Goal: Ask a question

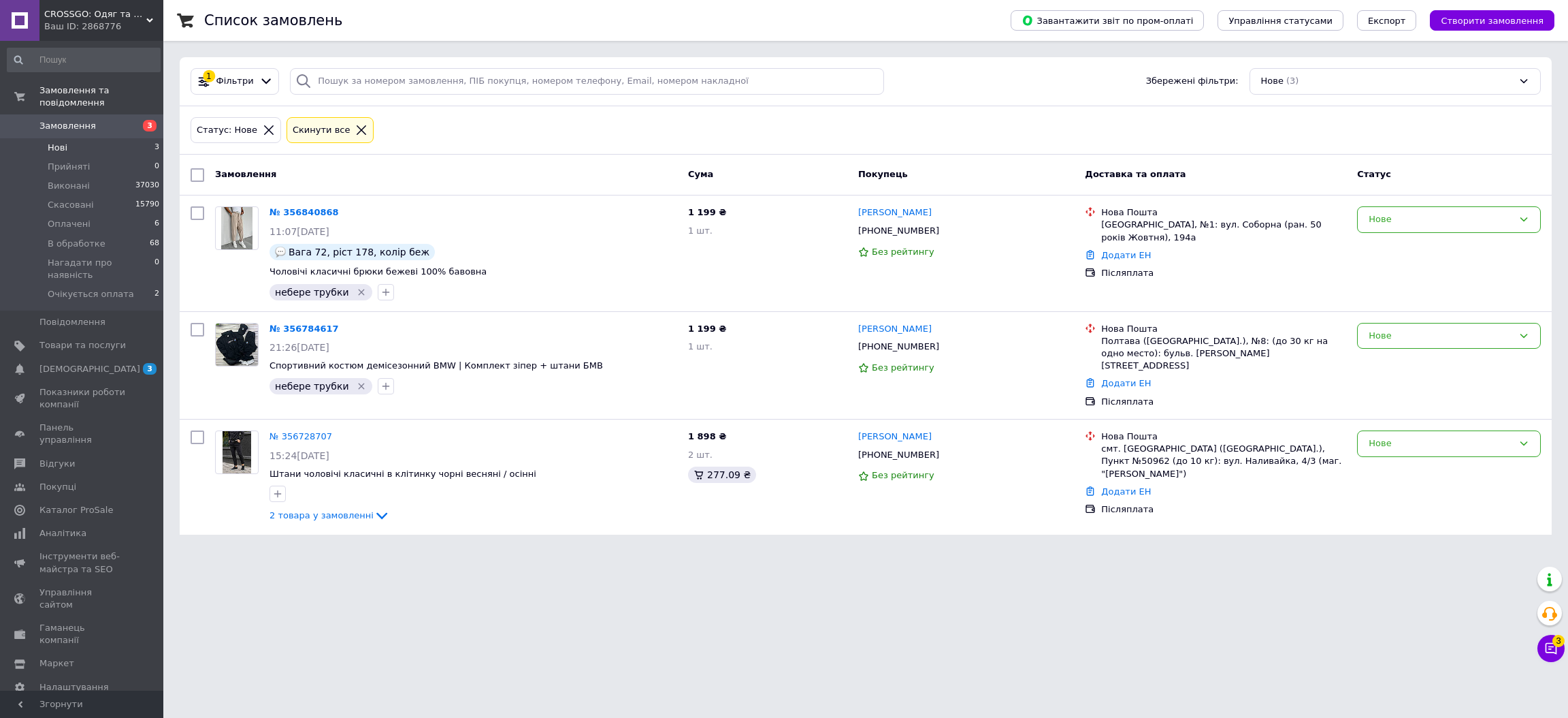
click at [132, 138] on li "Нові 3" at bounding box center [83, 148] width 168 height 19
click at [1552, 644] on span "3" at bounding box center [1558, 641] width 12 height 12
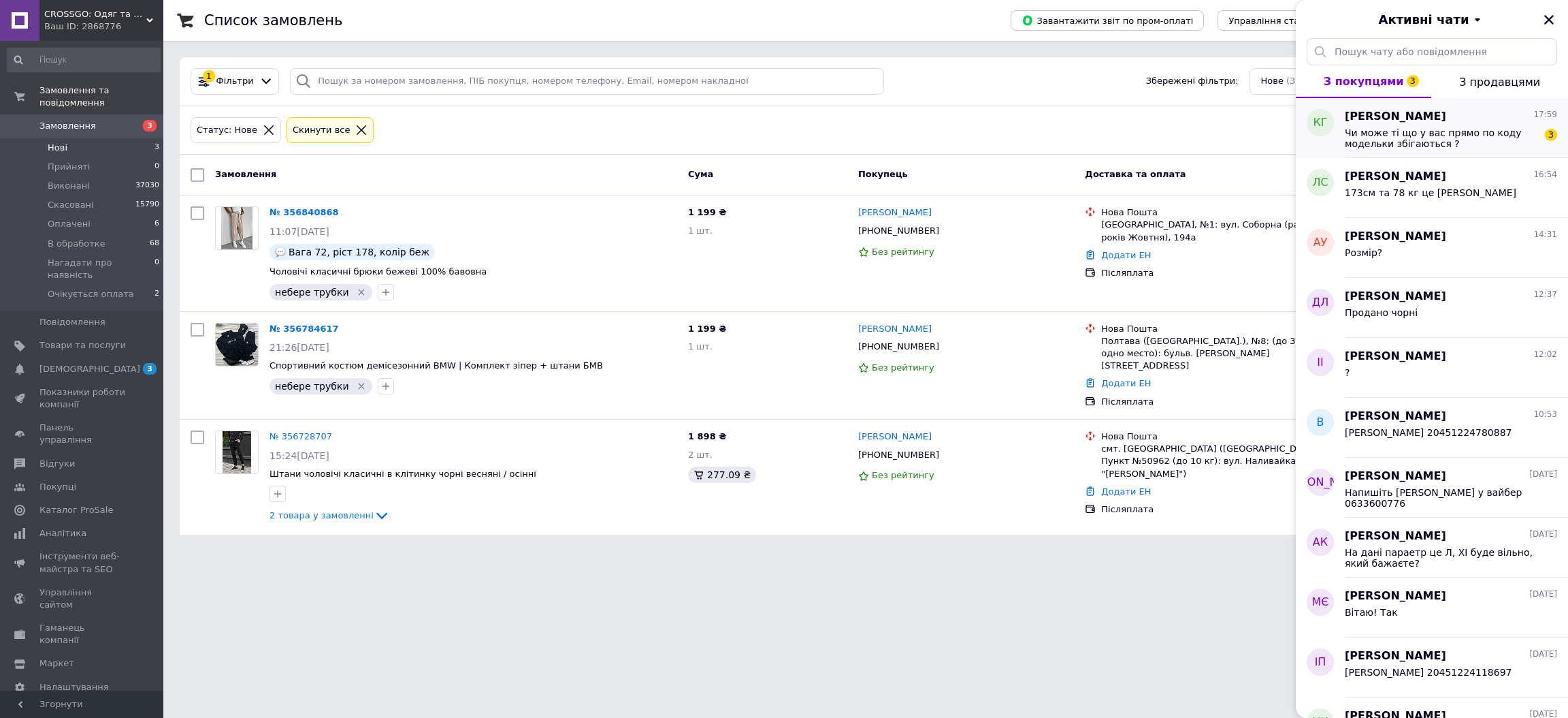
click at [1472, 128] on span "Чи може ті що у вас прямо по коду модельки збігаються ?" at bounding box center [1442, 138] width 193 height 22
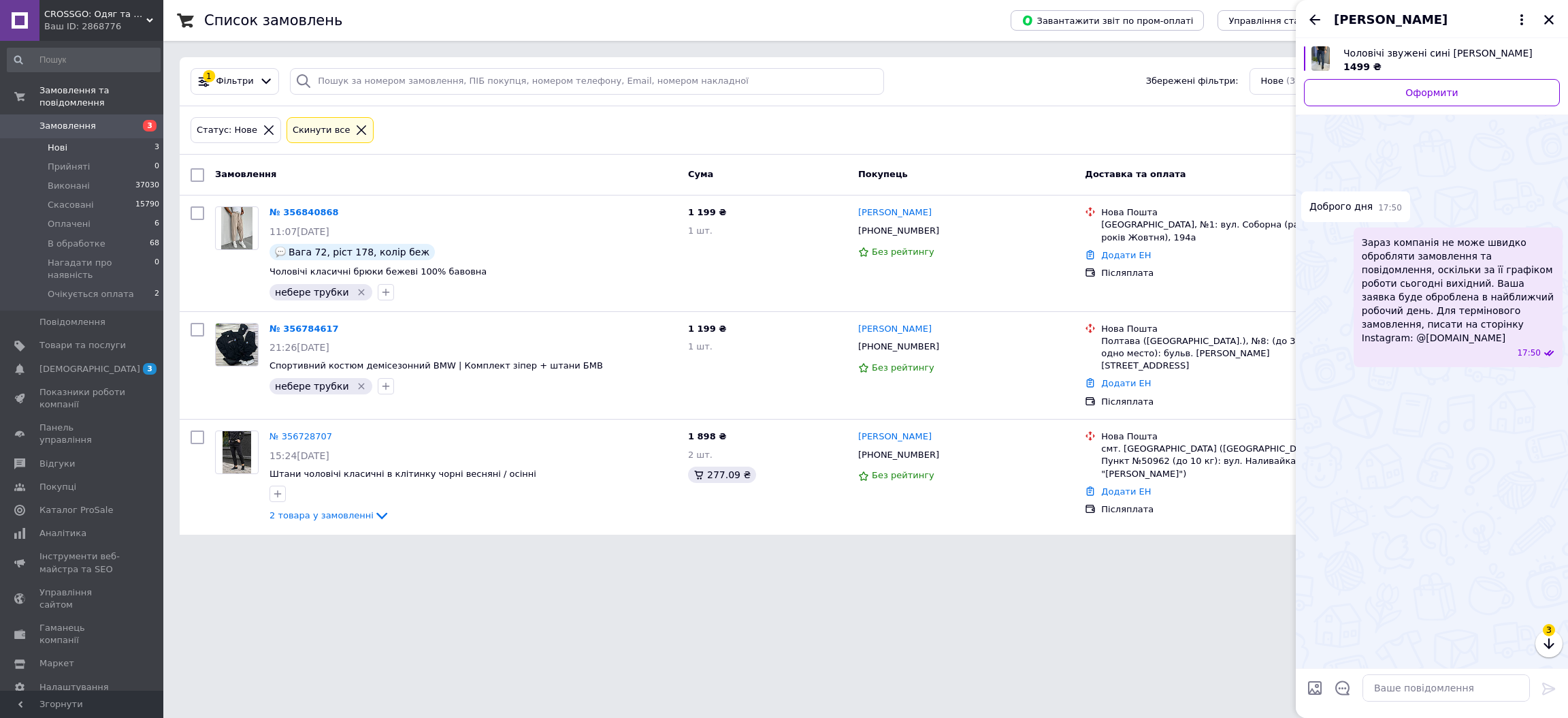
scroll to position [1259, 0]
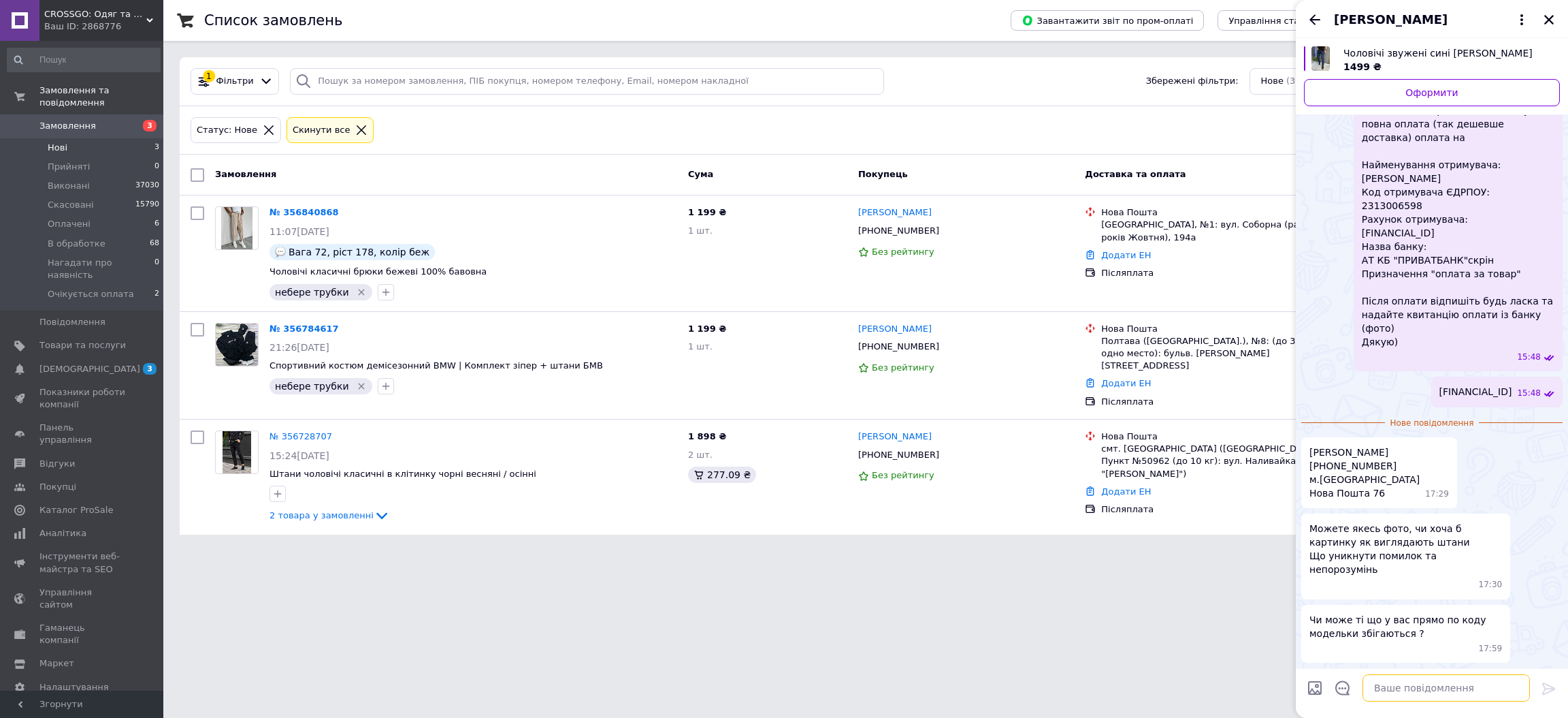
click at [1404, 680] on textarea at bounding box center [1446, 687] width 168 height 27
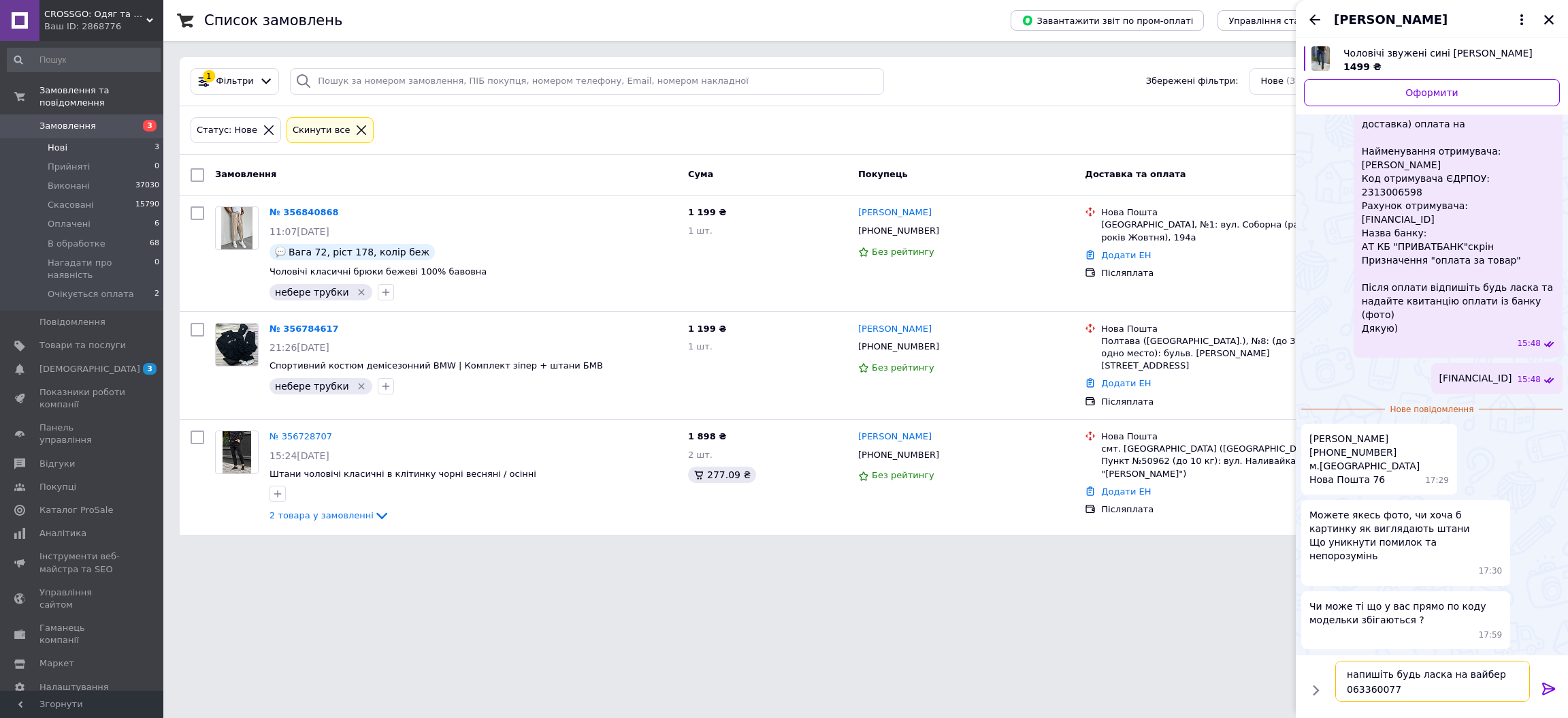
type textarea "напишіть будь ласка на вайбер 0633600776"
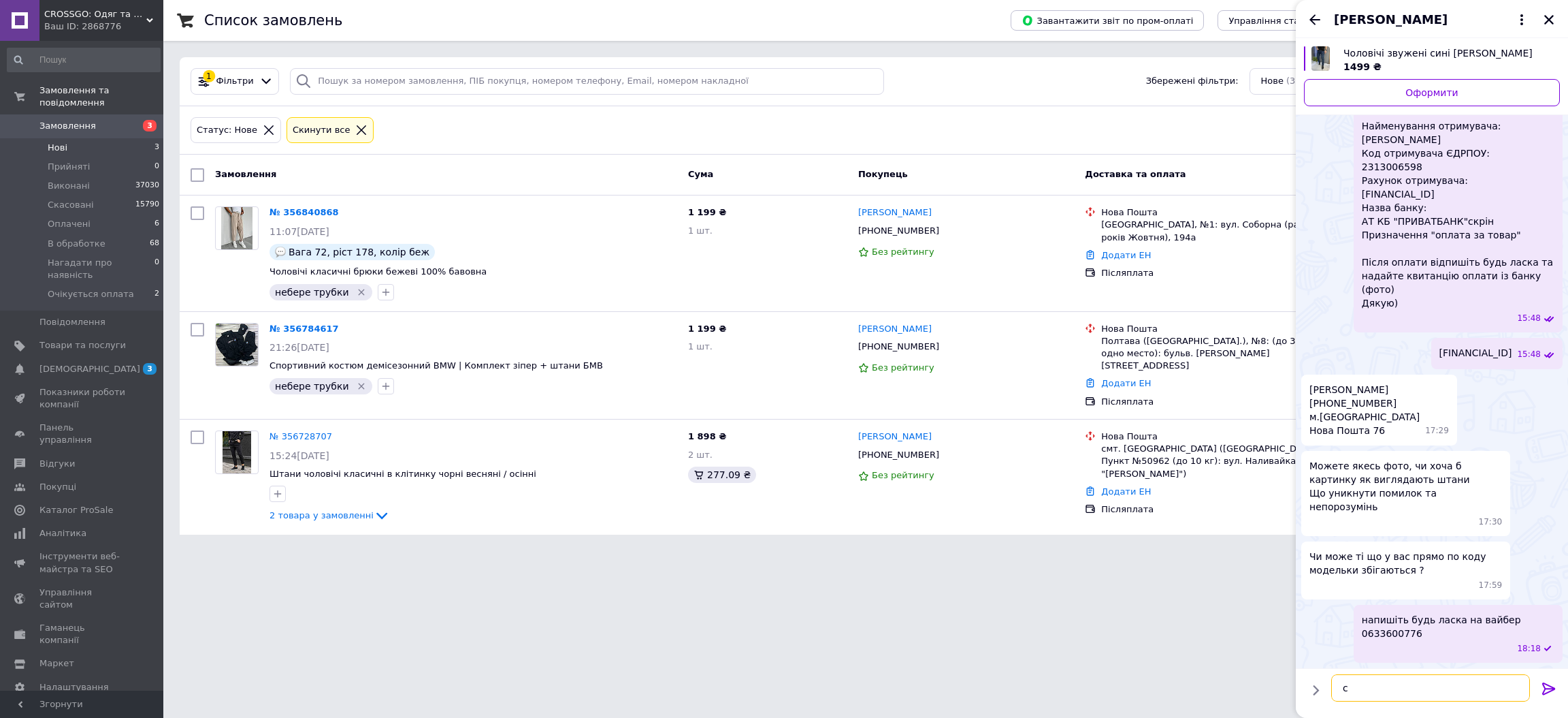
scroll to position [1250, 0]
type textarea "скинемо Вам фото"
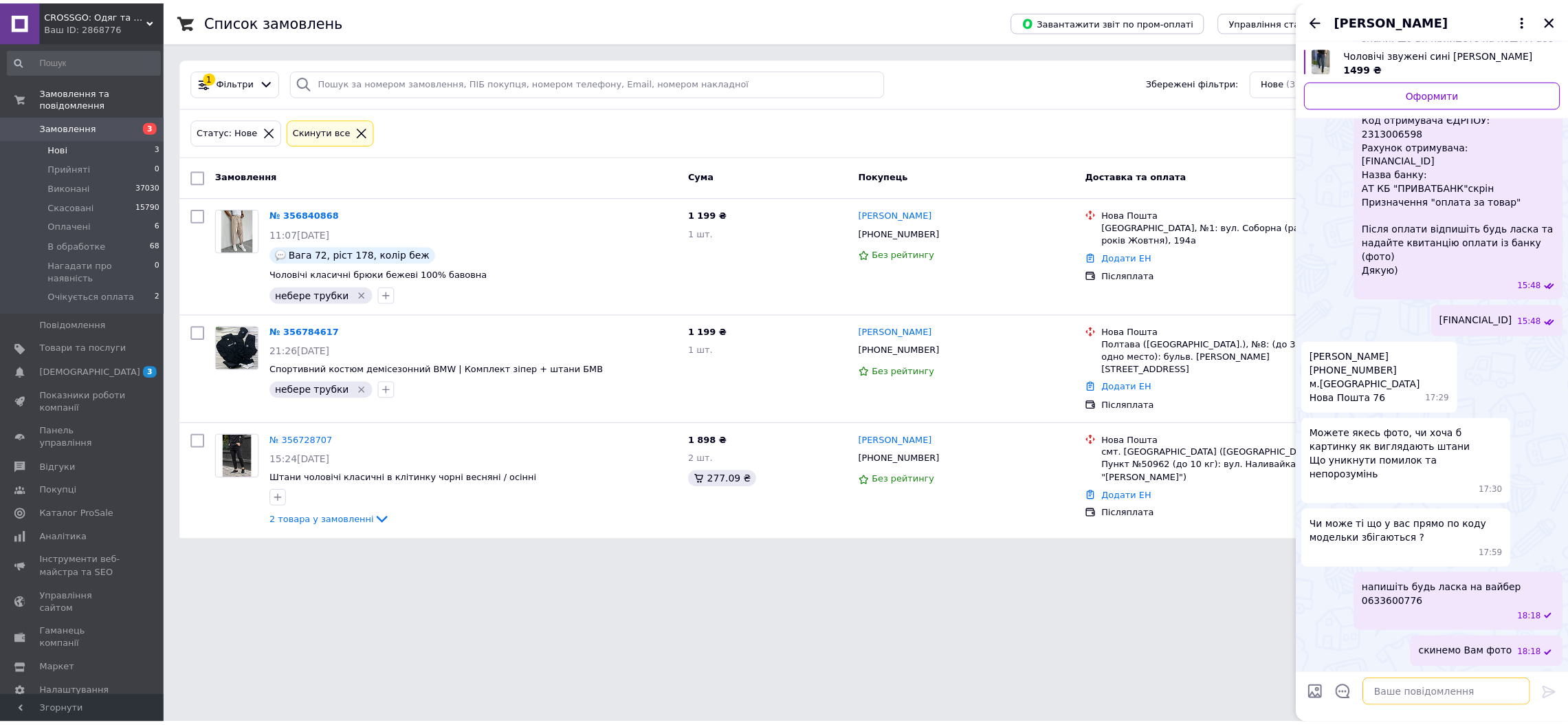
scroll to position [1298, 0]
click at [1326, 19] on icon "Назад" at bounding box center [1328, 20] width 17 height 17
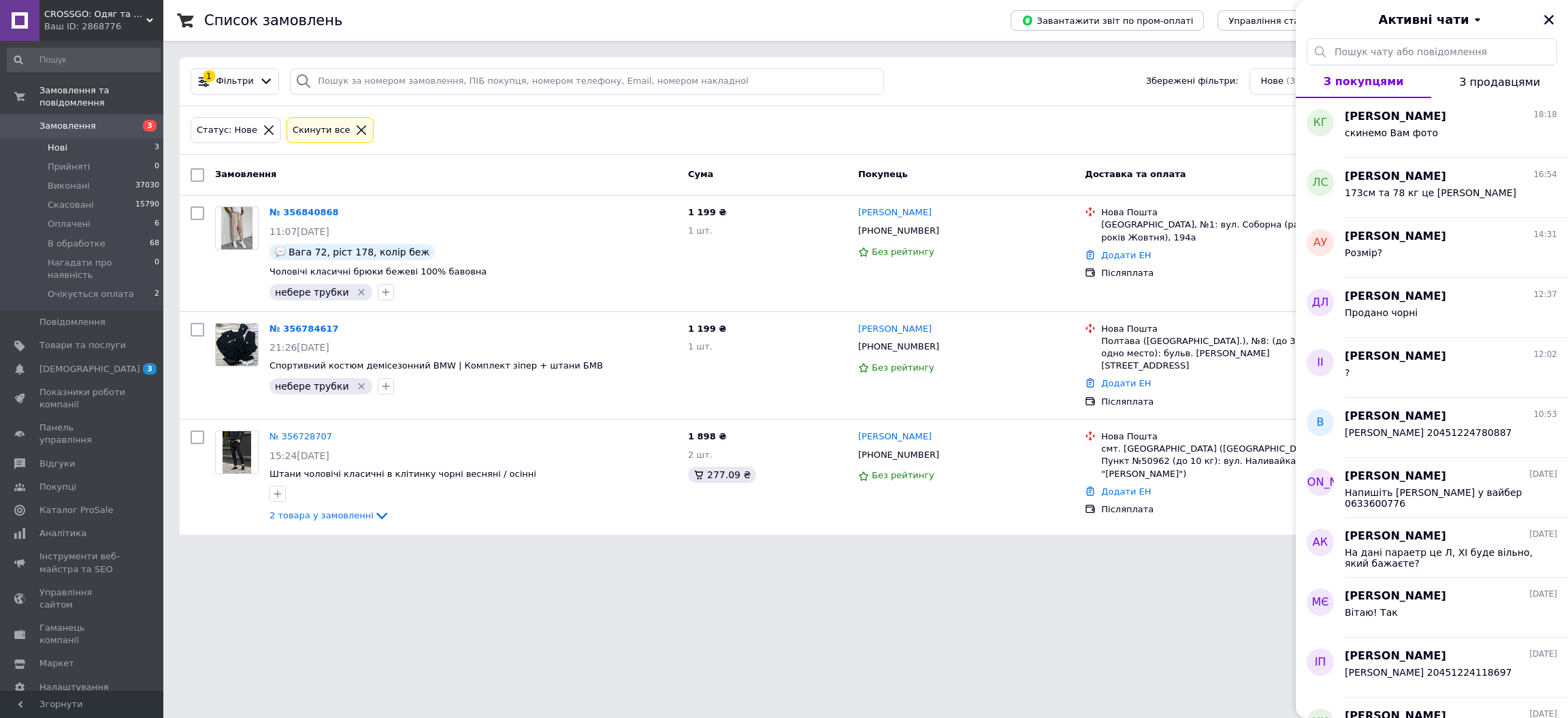
click at [1548, 16] on icon "Закрити" at bounding box center [1549, 19] width 12 height 12
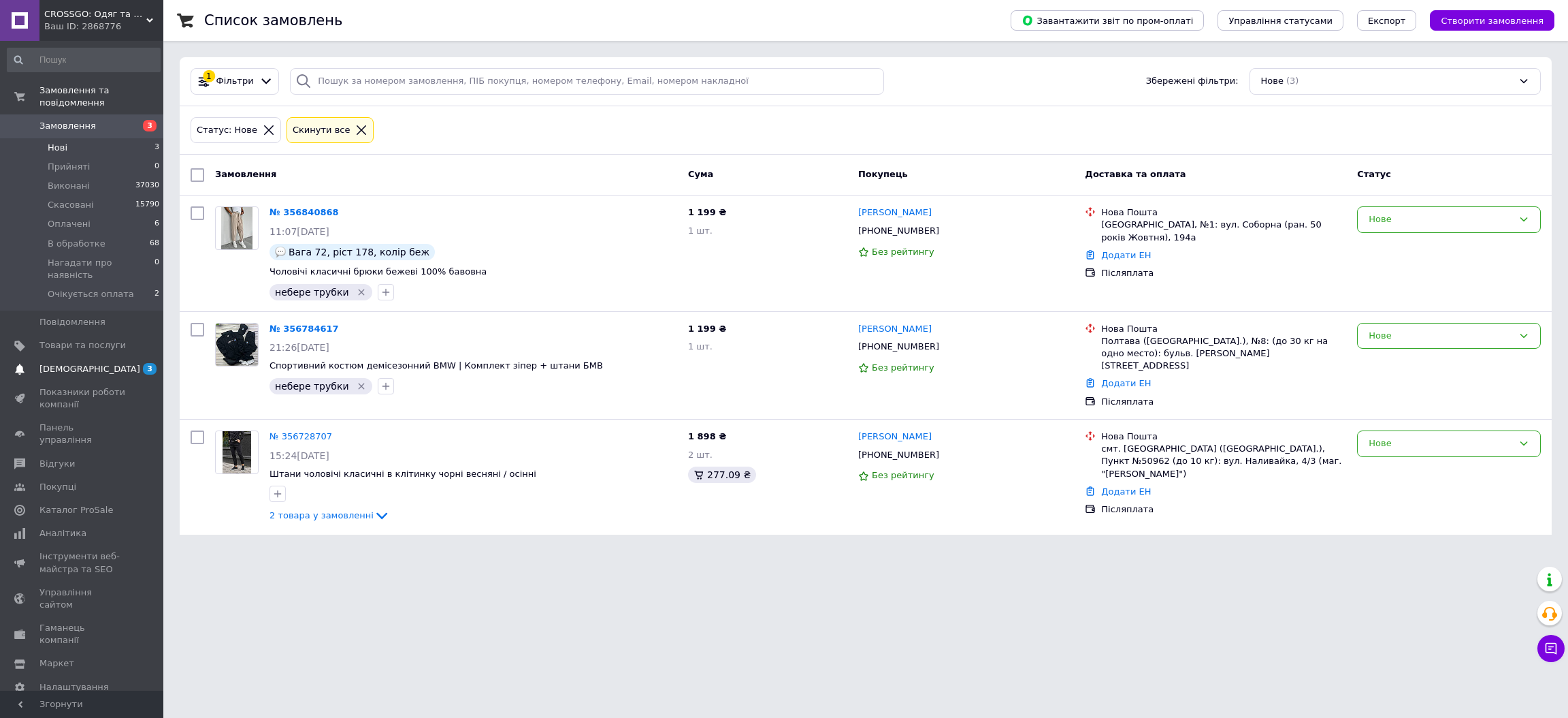
click at [134, 363] on span "3 0" at bounding box center [144, 369] width 38 height 12
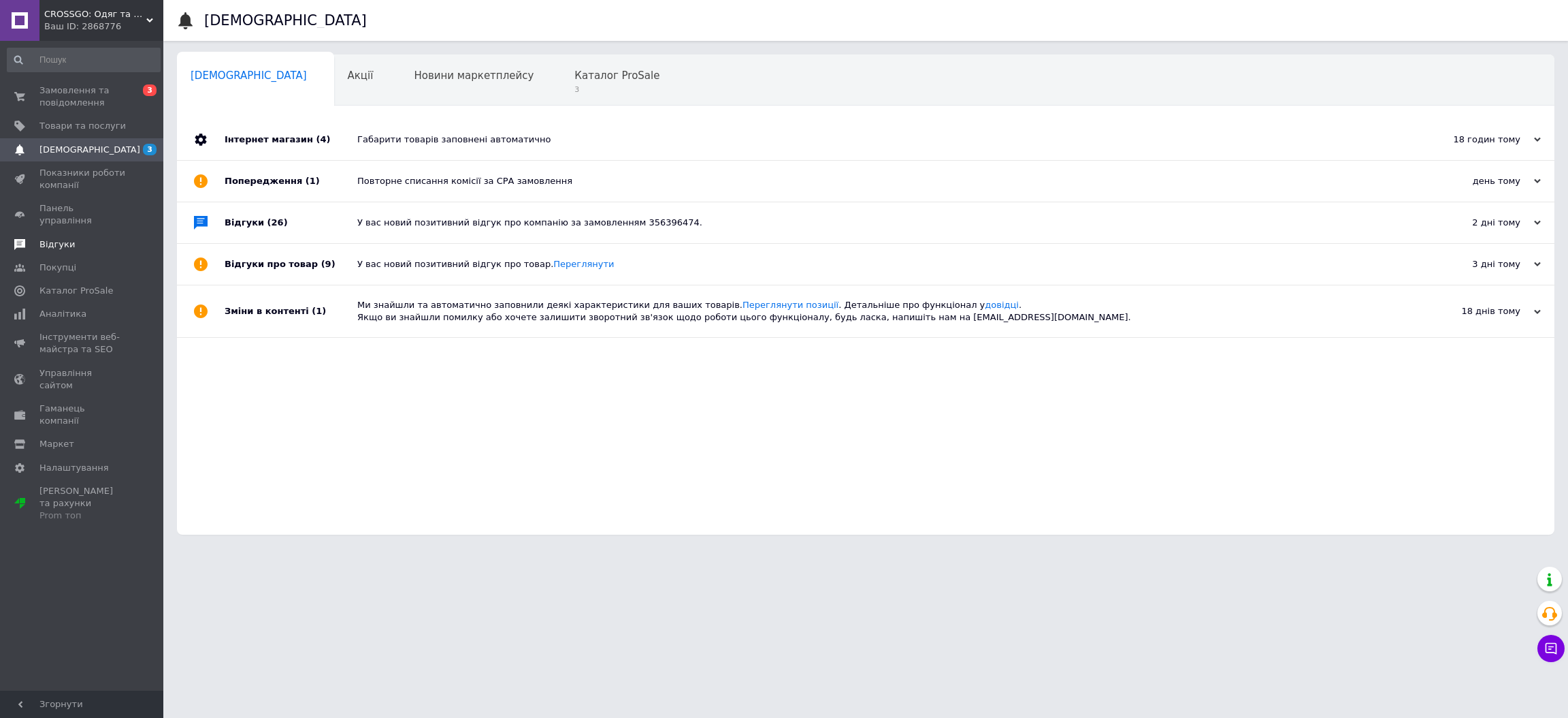
click at [71, 238] on span "Відгуки" at bounding box center [83, 244] width 86 height 12
